Goal: Navigation & Orientation: Find specific page/section

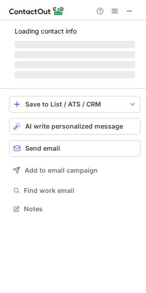
scroll to position [208, 146]
